Goal: Task Accomplishment & Management: Complete application form

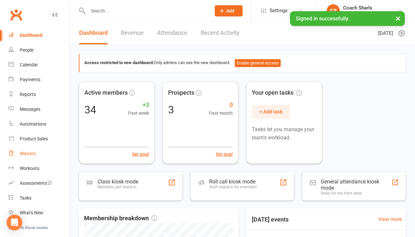
click at [33, 152] on div "Waivers" at bounding box center [28, 153] width 16 height 5
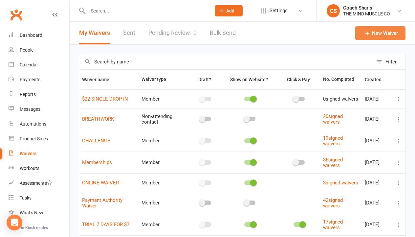
click at [387, 35] on link "New Waiver" at bounding box center [381, 33] width 50 height 14
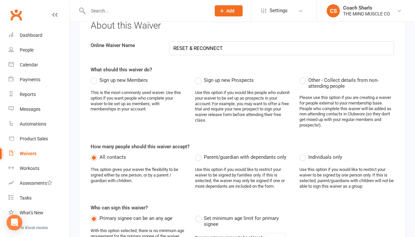
scroll to position [44, 0]
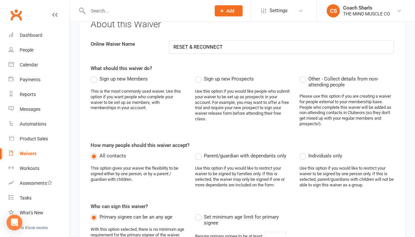
type input "RESET & RECONNECT"
click at [300, 81] on label "Other - Collect details from non-attending people" at bounding box center [347, 81] width 95 height 13
click at [300, 75] on input "Other - Collect details from non-attending people" at bounding box center [302, 75] width 4 height 0
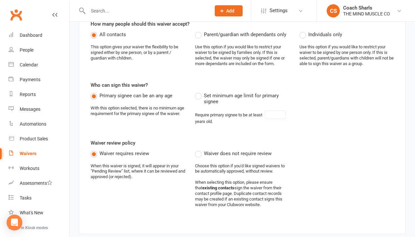
scroll to position [166, 0]
click at [302, 38] on div "Individuals only Use this option if you would like to restrict your waiver to b…" at bounding box center [347, 50] width 95 height 41
click at [306, 37] on label "Individuals only" at bounding box center [321, 34] width 43 height 8
click at [304, 30] on input "Individuals only" at bounding box center [302, 30] width 4 height 0
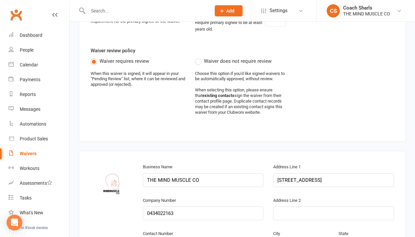
scroll to position [262, 0]
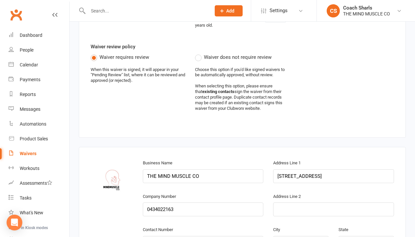
click at [205, 57] on span "Waiver does not require review" at bounding box center [238, 56] width 68 height 7
click at [199, 53] on input "Waiver does not require review" at bounding box center [197, 53] width 4 height 0
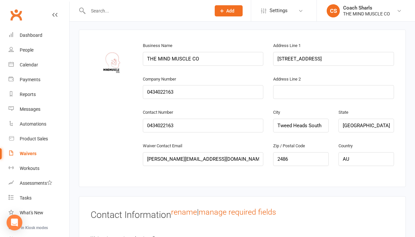
scroll to position [383, 0]
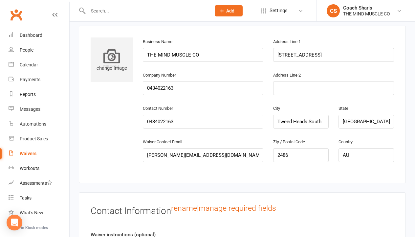
click at [109, 51] on icon at bounding box center [112, 56] width 16 height 16
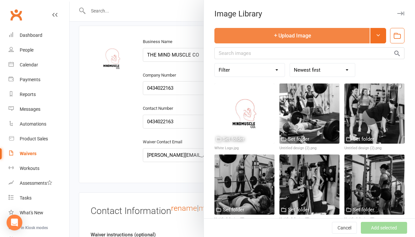
click at [277, 36] on icon "button" at bounding box center [275, 35] width 5 height 5
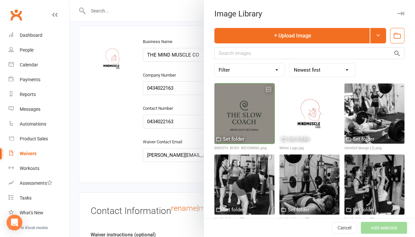
click at [237, 112] on div at bounding box center [245, 113] width 60 height 60
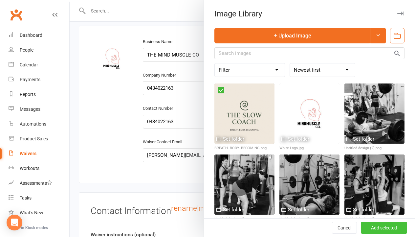
click at [384, 231] on button "Add selected" at bounding box center [384, 228] width 46 height 12
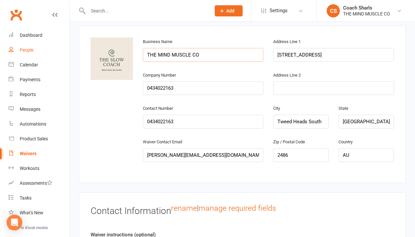
drag, startPoint x: 197, startPoint y: 50, endPoint x: 32, endPoint y: 51, distance: 164.6
type input "t"
type input "THE SLOW COACH"
click at [118, 140] on div "change image Business Name THE SLOW COACH Address Line 1 [GEOGRAPHIC_DATA] Comp…" at bounding box center [242, 104] width 313 height 134
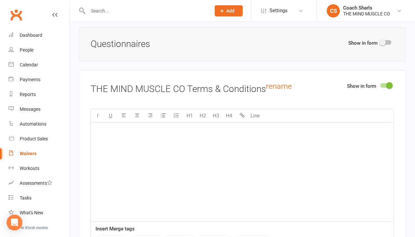
scroll to position [822, 0]
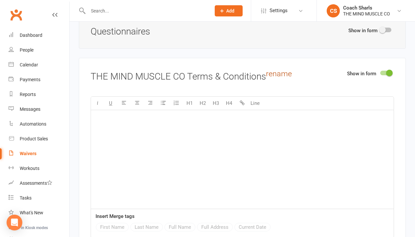
click at [282, 75] on link "rename" at bounding box center [279, 73] width 26 height 9
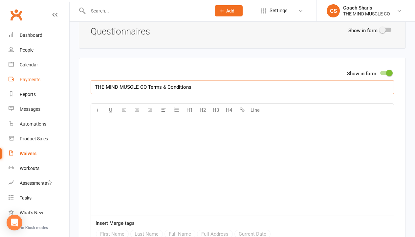
drag, startPoint x: 146, startPoint y: 89, endPoint x: 41, endPoint y: 84, distance: 104.9
click at [41, 84] on ui-view "Prospect Member Non-attending contact Class / event Appointment Task Membership…" at bounding box center [207, 79] width 415 height 1799
type input "RESET & RECONNECT Terms & Conditions"
click at [138, 151] on div "﻿" at bounding box center [242, 166] width 303 height 99
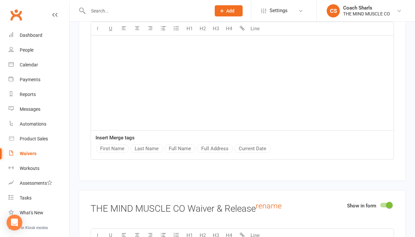
scroll to position [928, 0]
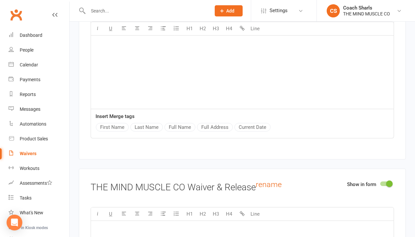
click at [192, 64] on div "﻿" at bounding box center [242, 59] width 303 height 99
drag, startPoint x: 174, startPoint y: 64, endPoint x: 152, endPoint y: 62, distance: 21.4
click at [152, 62] on div "﻿" at bounding box center [242, 59] width 303 height 99
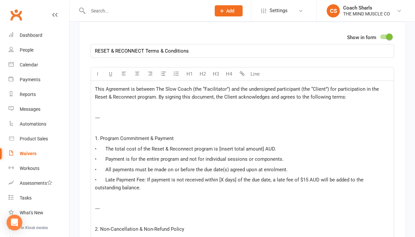
scroll to position [859, 0]
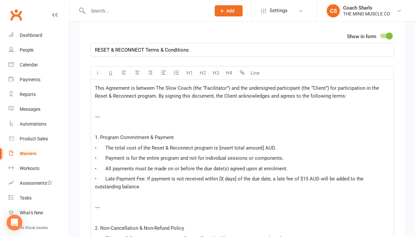
click at [214, 92] on p "This Agreement is between The Slow Coach (the “Facilitator”) and the undersigne…" at bounding box center [242, 92] width 295 height 16
click at [230, 88] on span "This Agreement is between The Slow Coach (the “Facilitator”) and the undersigne…" at bounding box center [238, 92] width 286 height 14
drag, startPoint x: 230, startPoint y: 89, endPoint x: 193, endPoint y: 89, distance: 36.5
click at [193, 89] on span "This Agreement is between The Slow Coach (the “Facilitator”) and the undersigne…" at bounding box center [238, 92] width 286 height 14
drag, startPoint x: 341, startPoint y: 90, endPoint x: 314, endPoint y: 90, distance: 27.3
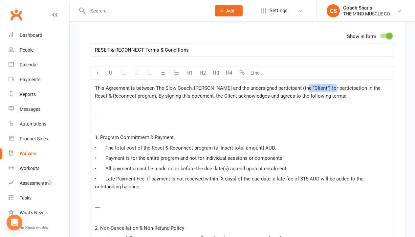
click at [314, 90] on span "This Agreement is between The Slow Coach, [PERSON_NAME] and the undersigned par…" at bounding box center [238, 92] width 287 height 14
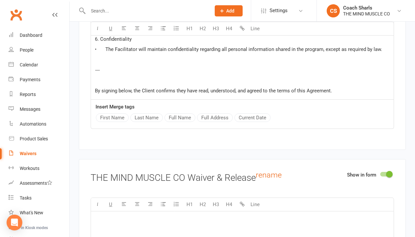
scroll to position [1367, 0]
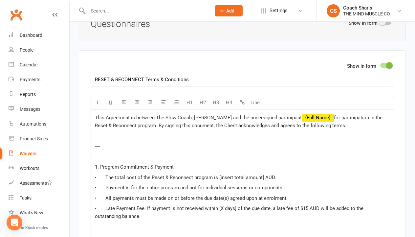
click at [288, 149] on p "⸻" at bounding box center [242, 146] width 295 height 8
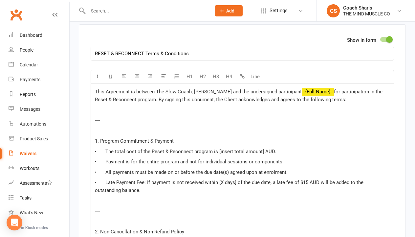
scroll to position [856, 0]
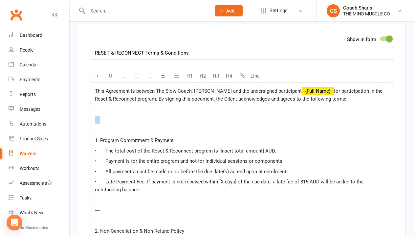
drag, startPoint x: 115, startPoint y: 119, endPoint x: 91, endPoint y: 118, distance: 23.7
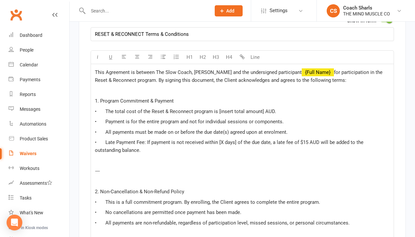
scroll to position [882, 0]
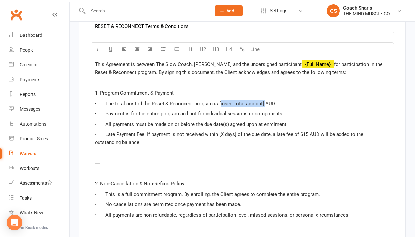
drag, startPoint x: 272, startPoint y: 105, endPoint x: 227, endPoint y: 104, distance: 45.0
click at [227, 104] on span "• The total cost of the Reset & Reconnect program is [insert total amount] AUD." at bounding box center [185, 104] width 181 height 6
click at [285, 106] on p "• The total cost of the Reset & Reconnect program is $997 (early bird) AUD." at bounding box center [242, 104] width 295 height 8
click at [274, 105] on span "• The total cost of the Reset & Reconnect program is $997 (early bird) AUD $1200" at bounding box center [187, 104] width 185 height 6
click at [305, 106] on p "• The total cost of the Reset & Reconnect program is $997 (early bird) AUD, $12…" at bounding box center [242, 104] width 295 height 8
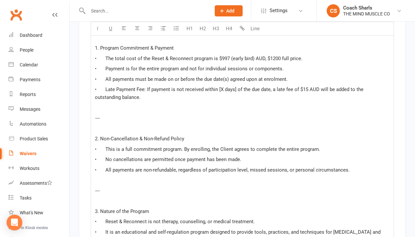
scroll to position [930, 0]
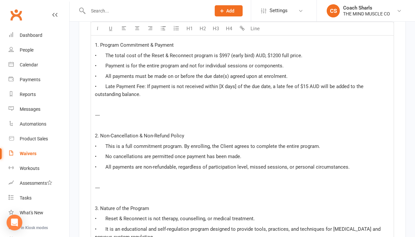
click at [143, 79] on span "• All payments must be made on or before the due date(s) agreed upon at enrolme…" at bounding box center [191, 76] width 193 height 6
click at [232, 89] on span "• Late Payment Fee: If payment is not received within [X days] of the due date,…" at bounding box center [230, 90] width 270 height 14
click at [231, 89] on span "• Late Payment Fee: If payment is not received within [1 days] of the due date,…" at bounding box center [230, 90] width 270 height 14
click at [229, 89] on span "• Late Payment Fee: If payment is not received within [1 days] of the due date,…" at bounding box center [230, 90] width 270 height 14
click at [244, 88] on span "• Late Payment Fee: If payment is not received [DATE]] of the due date, a late …" at bounding box center [236, 90] width 282 height 14
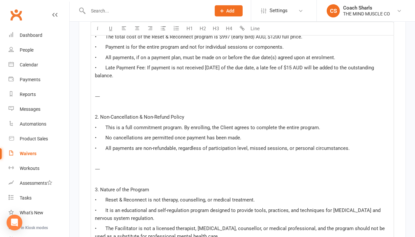
scroll to position [956, 0]
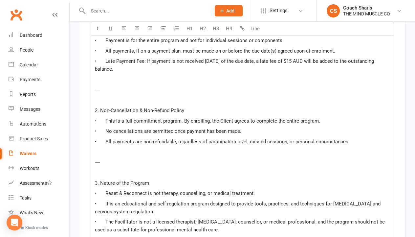
click at [128, 92] on p "⸻" at bounding box center [242, 90] width 295 height 8
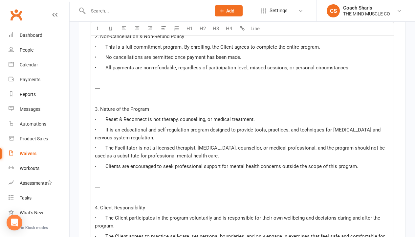
scroll to position [1009, 0]
click at [339, 51] on p "• This is a full commitment program. By enrolling, the Client agrees to complet…" at bounding box center [242, 47] width 295 height 8
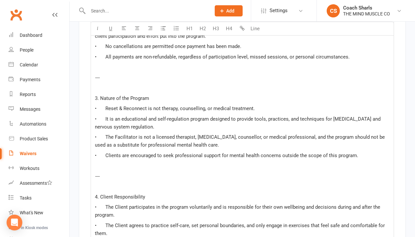
scroll to position [1029, 0]
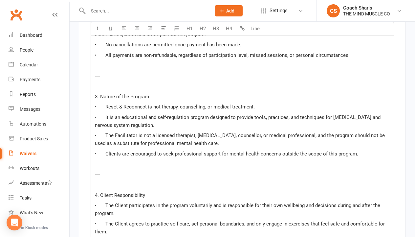
click at [165, 77] on p "⸻" at bounding box center [242, 76] width 295 height 8
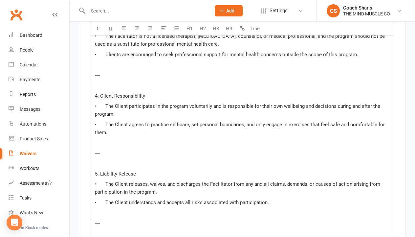
scroll to position [1108, 0]
click at [141, 78] on p "⸻" at bounding box center [242, 75] width 295 height 8
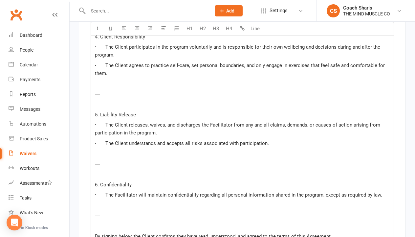
scroll to position [1153, 0]
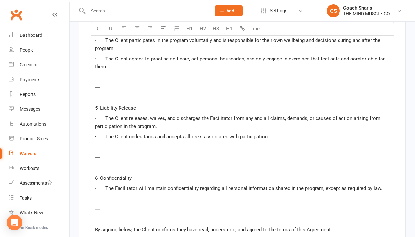
click at [120, 91] on p "⸻" at bounding box center [242, 87] width 295 height 8
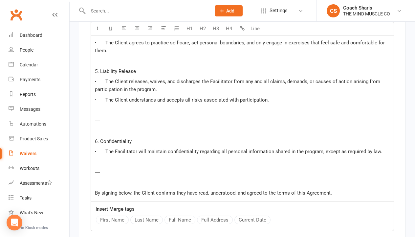
scroll to position [1175, 0]
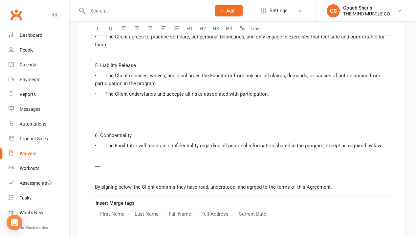
click at [129, 117] on p "⸻" at bounding box center [242, 115] width 295 height 8
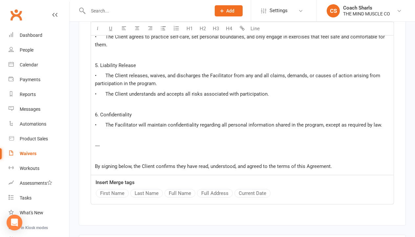
click at [196, 96] on span "• The Client understands and accepts all risks associated with participation." at bounding box center [182, 94] width 174 height 6
click at [208, 106] on p "﻿" at bounding box center [242, 104] width 295 height 8
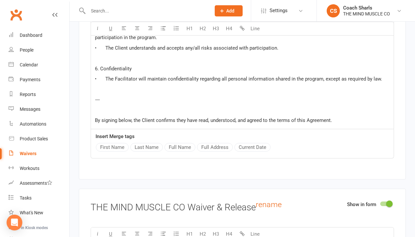
scroll to position [1223, 0]
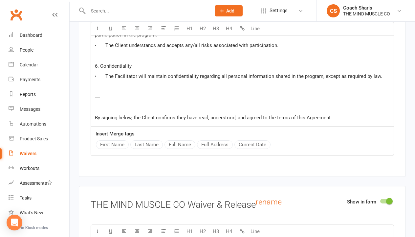
click at [130, 99] on p "⸻" at bounding box center [242, 97] width 295 height 8
drag, startPoint x: 130, startPoint y: 99, endPoint x: 94, endPoint y: 98, distance: 35.8
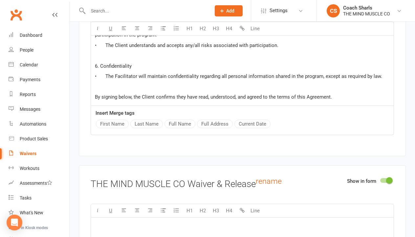
click at [148, 78] on span "• The Facilitator will maintain confidentiality regarding all personal informat…" at bounding box center [239, 76] width 288 height 6
click at [146, 78] on span "• The Facilitator will maintain confidentiality regarding all personal informat…" at bounding box center [239, 76] width 288 height 6
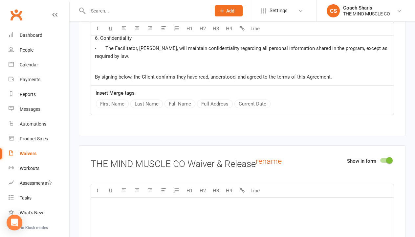
scroll to position [1242, 0]
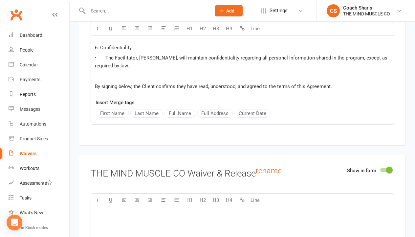
click at [336, 89] on p "By signing below, the Client confirms they have read, understood, and agreed to…" at bounding box center [242, 86] width 295 height 8
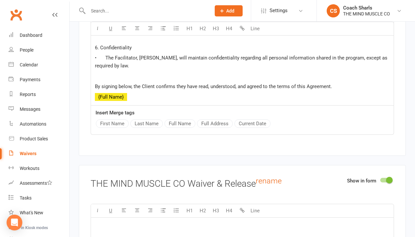
click at [185, 127] on button "Full Name" at bounding box center [180, 123] width 31 height 9
click at [245, 127] on button "Current Date" at bounding box center [253, 123] width 36 height 9
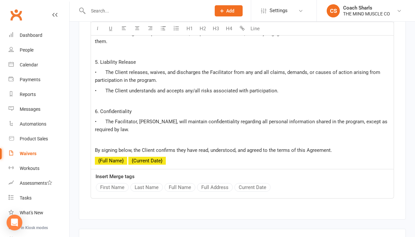
scroll to position [1175, 0]
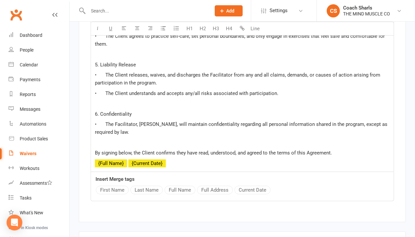
drag, startPoint x: 95, startPoint y: 67, endPoint x: 170, endPoint y: 131, distance: 98.8
copy div "5. Liability Release • The Client releases, waives, and discharges the Facilita…"
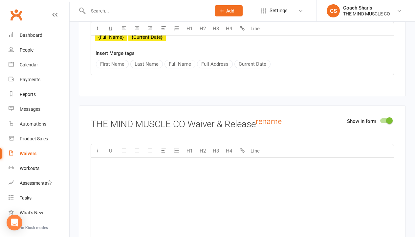
scroll to position [1216, 0]
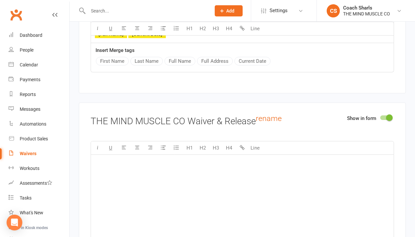
click at [133, 189] on div "﻿" at bounding box center [242, 204] width 303 height 99
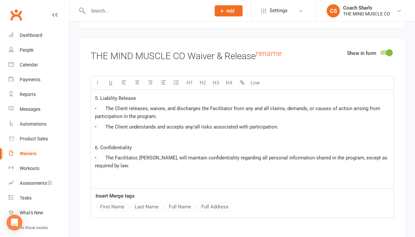
scroll to position [1282, 0]
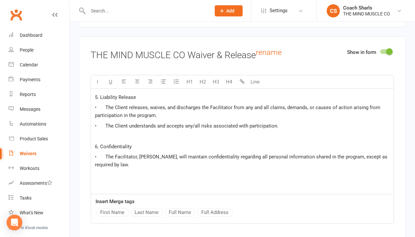
click at [137, 108] on span "• The Client releases, waives, and discharges the Facilitator from any and all …" at bounding box center [238, 111] width 287 height 14
click at [185, 216] on button "Full Name" at bounding box center [180, 212] width 31 height 9
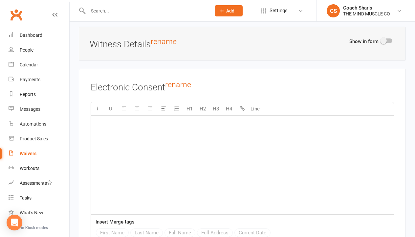
scroll to position [1603, 0]
click at [164, 170] on div "﻿" at bounding box center [242, 165] width 303 height 99
click at [384, 151] on div "﻿" at bounding box center [242, 165] width 303 height 99
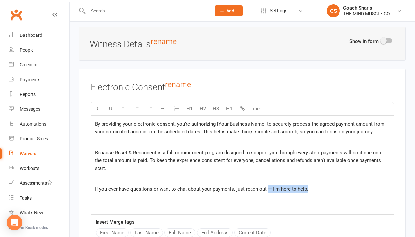
drag, startPoint x: 312, startPoint y: 181, endPoint x: 268, endPoint y: 181, distance: 44.4
click at [268, 185] on p "If you ever have questions or want to chat about your payments, just reach out …" at bounding box center [242, 189] width 295 height 8
drag, startPoint x: 265, startPoint y: 124, endPoint x: 216, endPoint y: 124, distance: 48.6
click at [216, 124] on span "By providing your electronic consent, you’re authorizing [Your Business Name] t…" at bounding box center [240, 128] width 291 height 14
click at [200, 131] on span "By providing your electronic consent, you’re authorizing [PERSON_NAME] to secur…" at bounding box center [240, 128] width 291 height 14
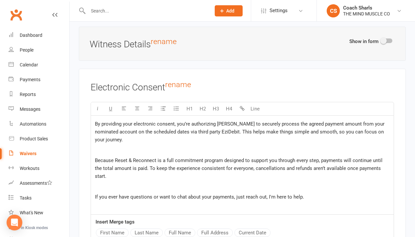
click at [254, 132] on span "By providing your electronic consent, you’re authorizing [PERSON_NAME] to secur…" at bounding box center [240, 132] width 291 height 22
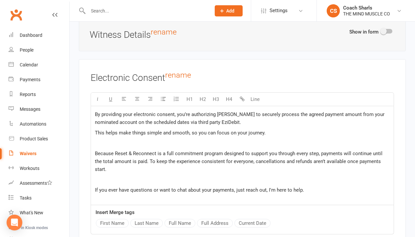
scroll to position [1612, 0]
click at [166, 144] on p "﻿" at bounding box center [242, 143] width 295 height 8
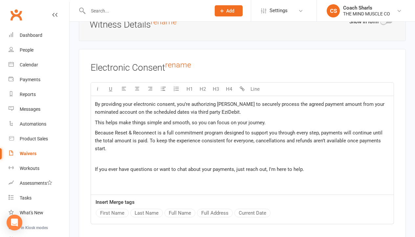
scroll to position [1624, 0]
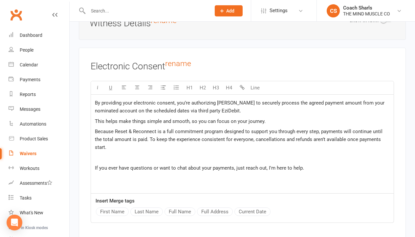
click at [322, 164] on p "If you ever have questions or want to chat about your payments, just reach out,…" at bounding box center [242, 168] width 295 height 8
click at [281, 154] on p "﻿" at bounding box center [242, 158] width 295 height 8
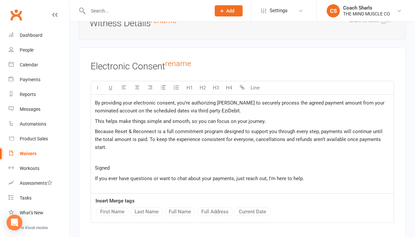
click at [186, 211] on button "Full Name" at bounding box center [180, 211] width 31 height 9
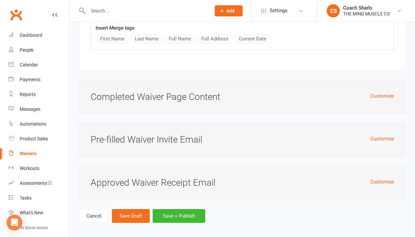
scroll to position [1800, 0]
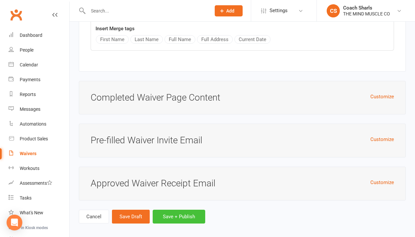
click at [166, 213] on button "Save + Publish" at bounding box center [179, 217] width 53 height 14
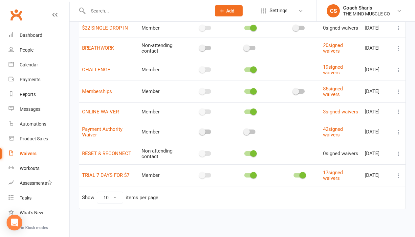
scroll to position [77, 0]
click at [253, 154] on span at bounding box center [253, 153] width 7 height 7
click at [244, 152] on input "checkbox" at bounding box center [244, 152] width 0 height 0
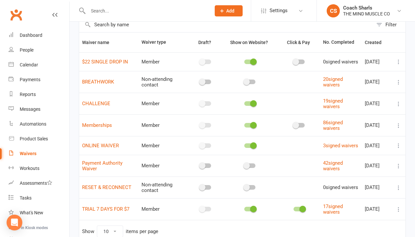
scroll to position [48, 0]
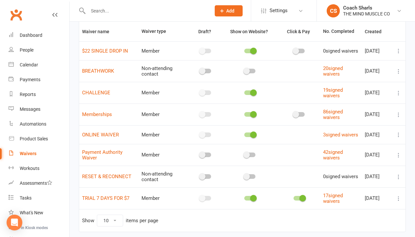
click at [250, 95] on div at bounding box center [249, 92] width 11 height 5
click at [244, 92] on input "checkbox" at bounding box center [244, 92] width 0 height 0
click at [253, 138] on span at bounding box center [253, 134] width 7 height 7
click at [244, 134] on input "checkbox" at bounding box center [244, 134] width 0 height 0
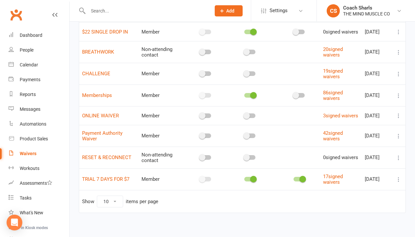
scroll to position [72, 0]
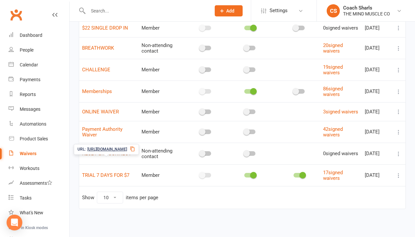
click at [119, 156] on link "RESET & RECONNECT" at bounding box center [106, 154] width 49 height 6
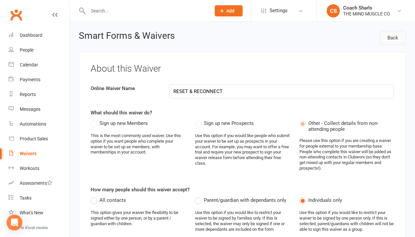
click at [389, 35] on link "Back" at bounding box center [393, 38] width 26 height 14
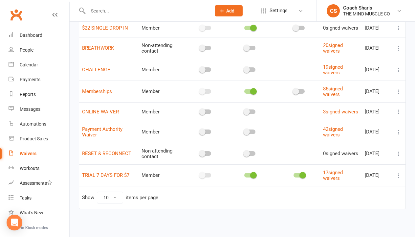
scroll to position [77, 0]
click at [398, 156] on icon at bounding box center [399, 154] width 7 height 7
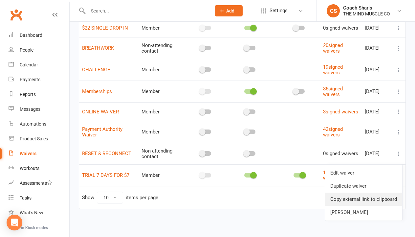
click at [368, 196] on link "Copy external link to clipboard" at bounding box center [363, 199] width 77 height 13
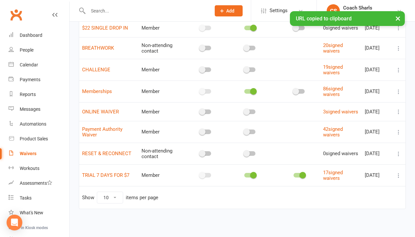
click at [175, 0] on div at bounding box center [142, 10] width 127 height 21
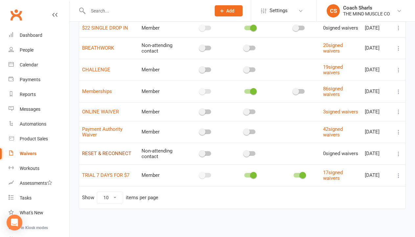
click at [96, 155] on link "RESET & RECONNECT" at bounding box center [106, 154] width 49 height 6
